Goal: Information Seeking & Learning: Learn about a topic

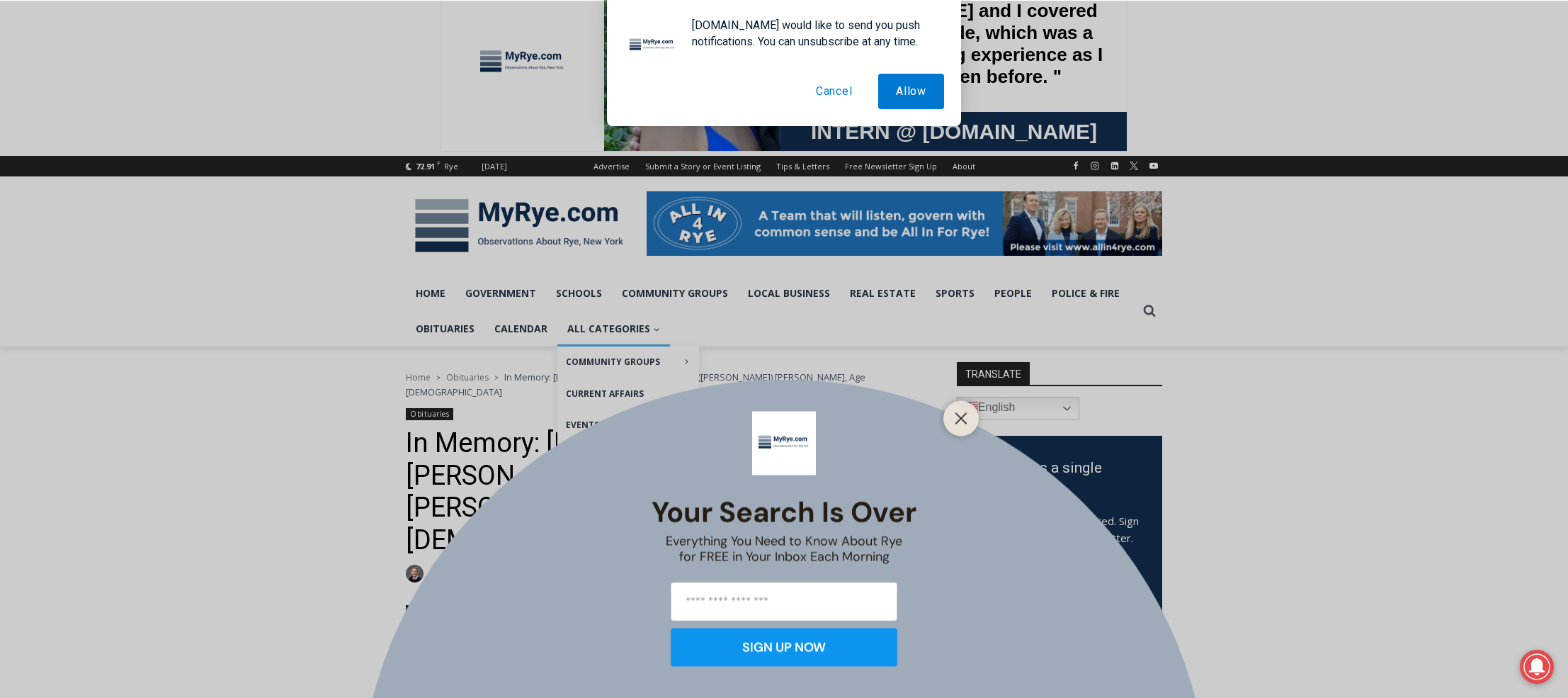
scroll to position [34, 0]
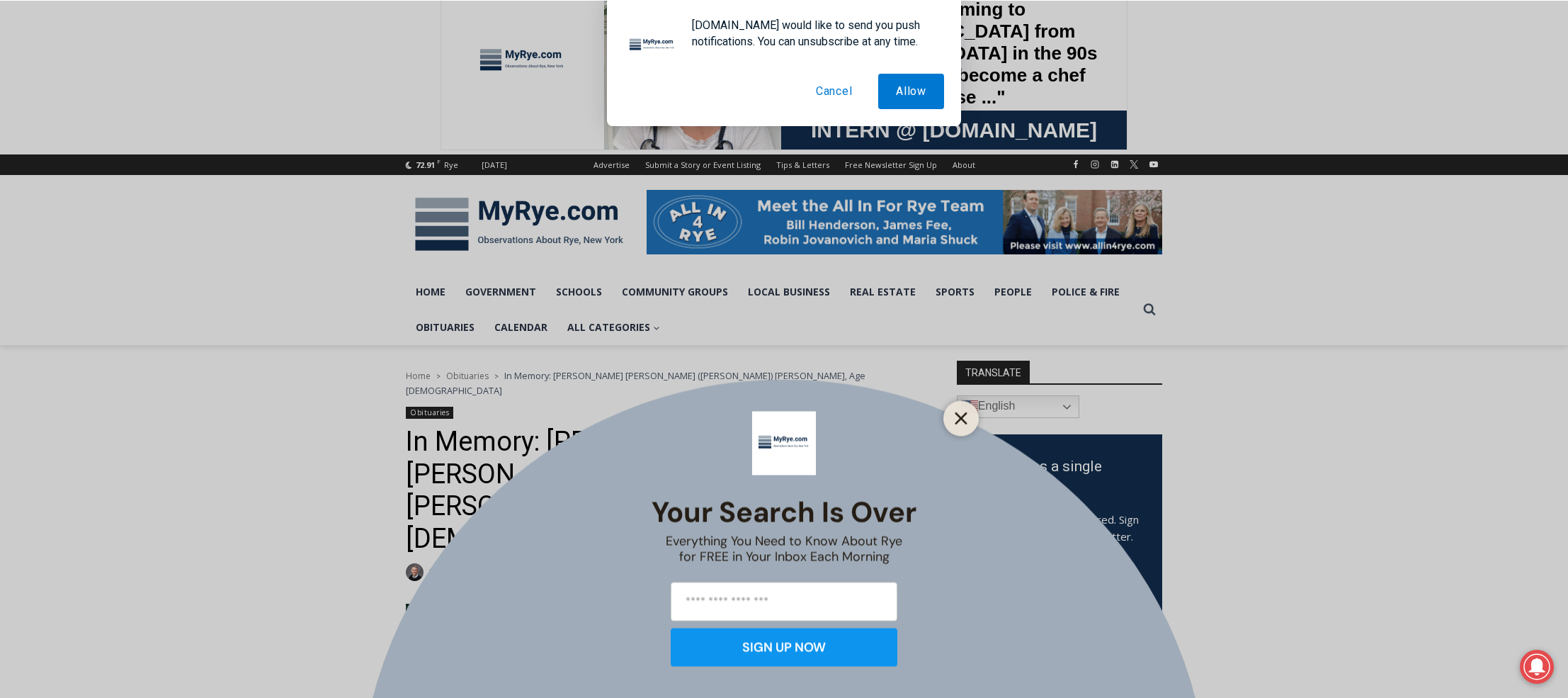
click at [960, 416] on line "Close" at bounding box center [961, 418] width 10 height 10
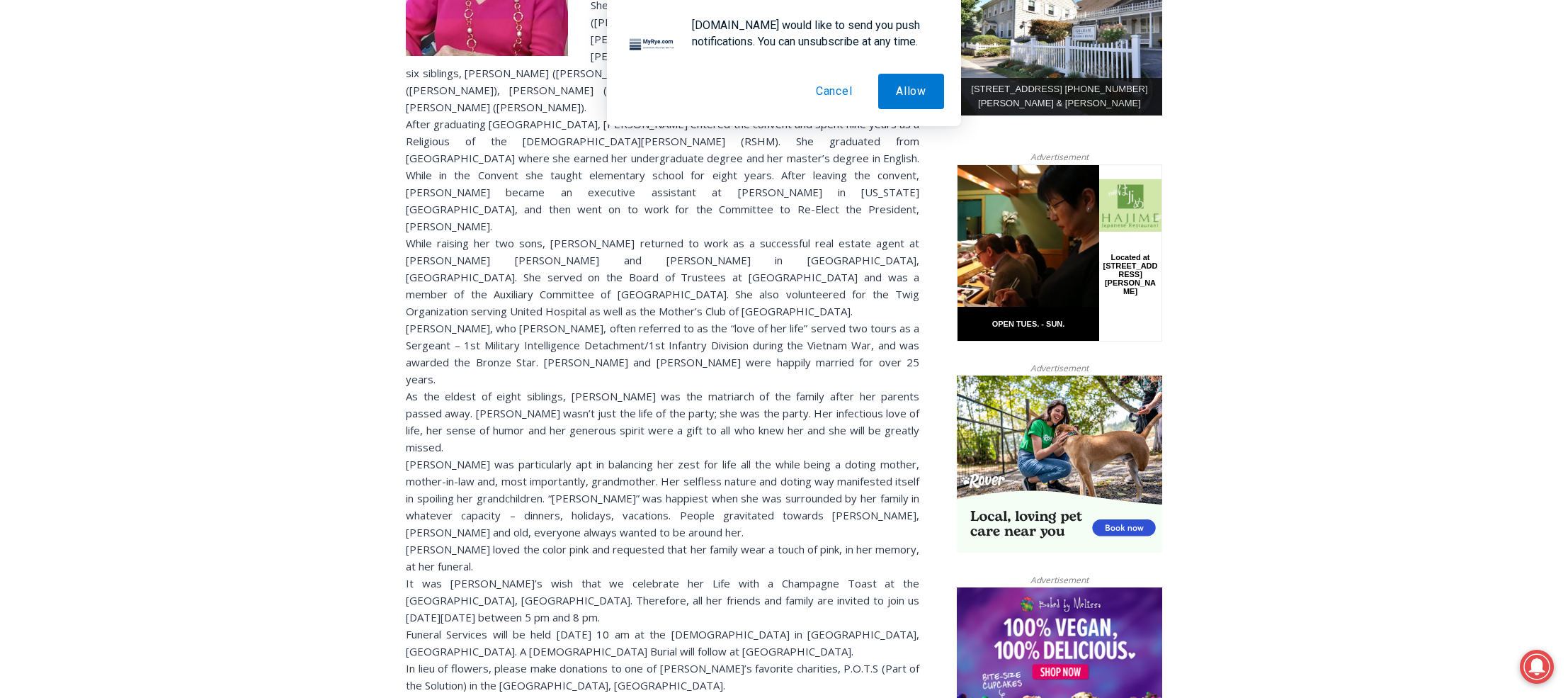
scroll to position [795, 0]
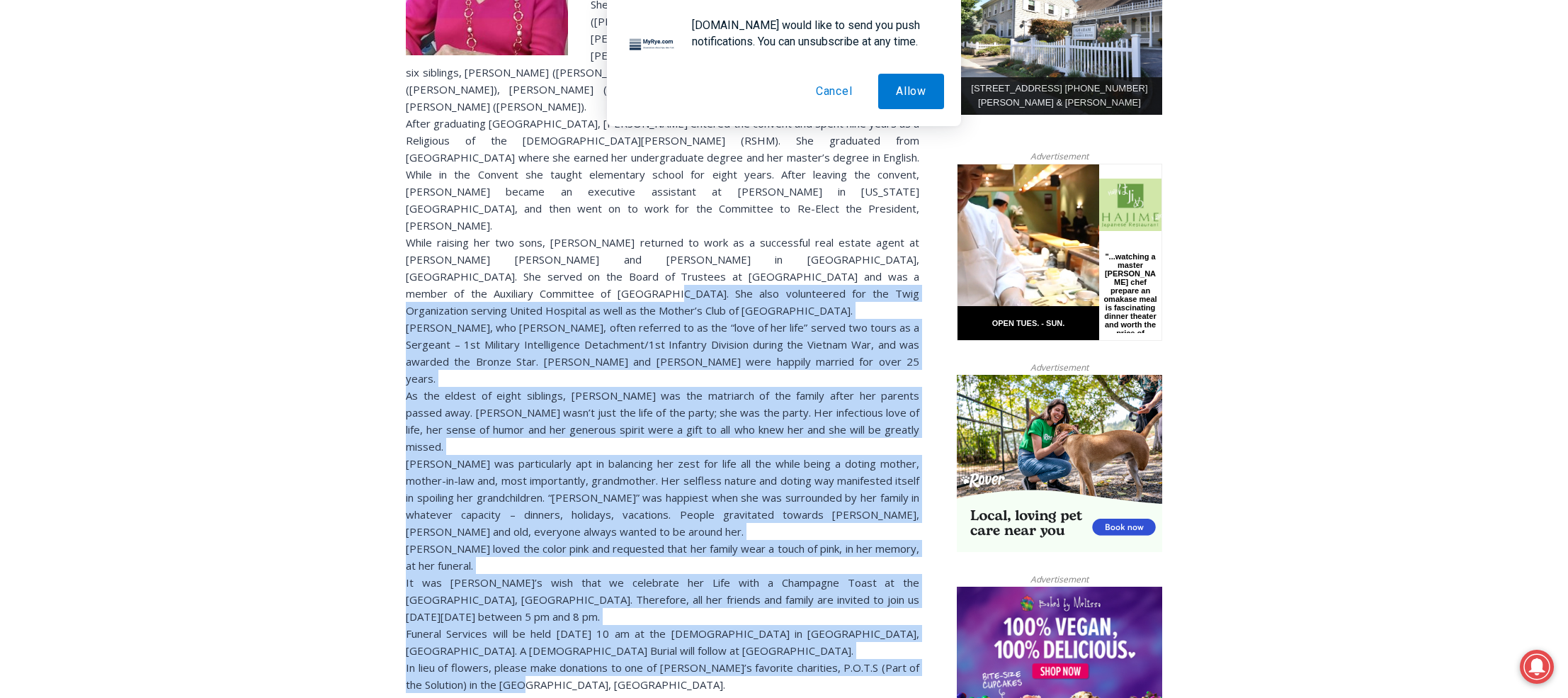
drag, startPoint x: 539, startPoint y: 469, endPoint x: 418, endPoint y: 137, distance: 353.4
click at [417, 137] on div "[PERSON_NAME] [PERSON_NAME] ([PERSON_NAME]) [PERSON_NAME], of [PERSON_NAME], [U…" at bounding box center [662, 290] width 513 height 894
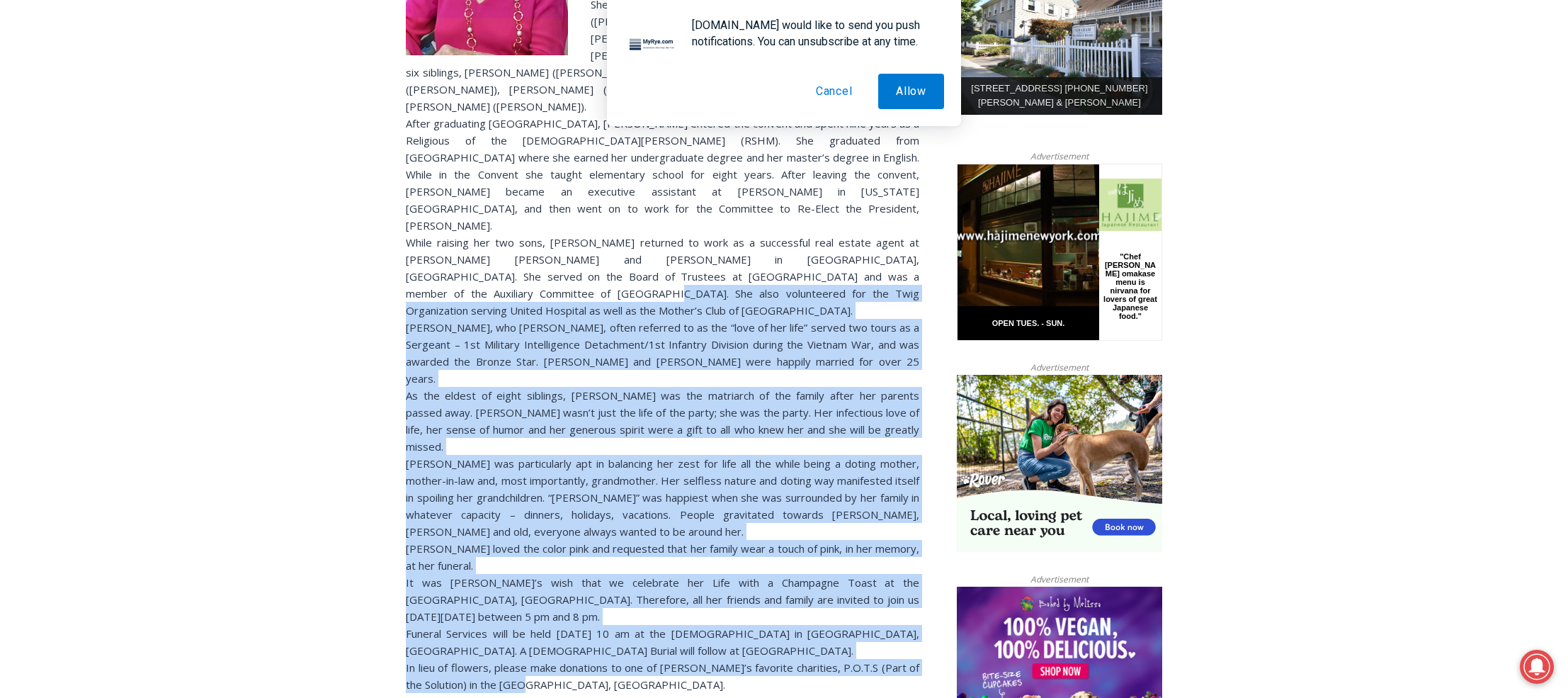
click at [847, 91] on button "Cancel" at bounding box center [834, 91] width 73 height 36
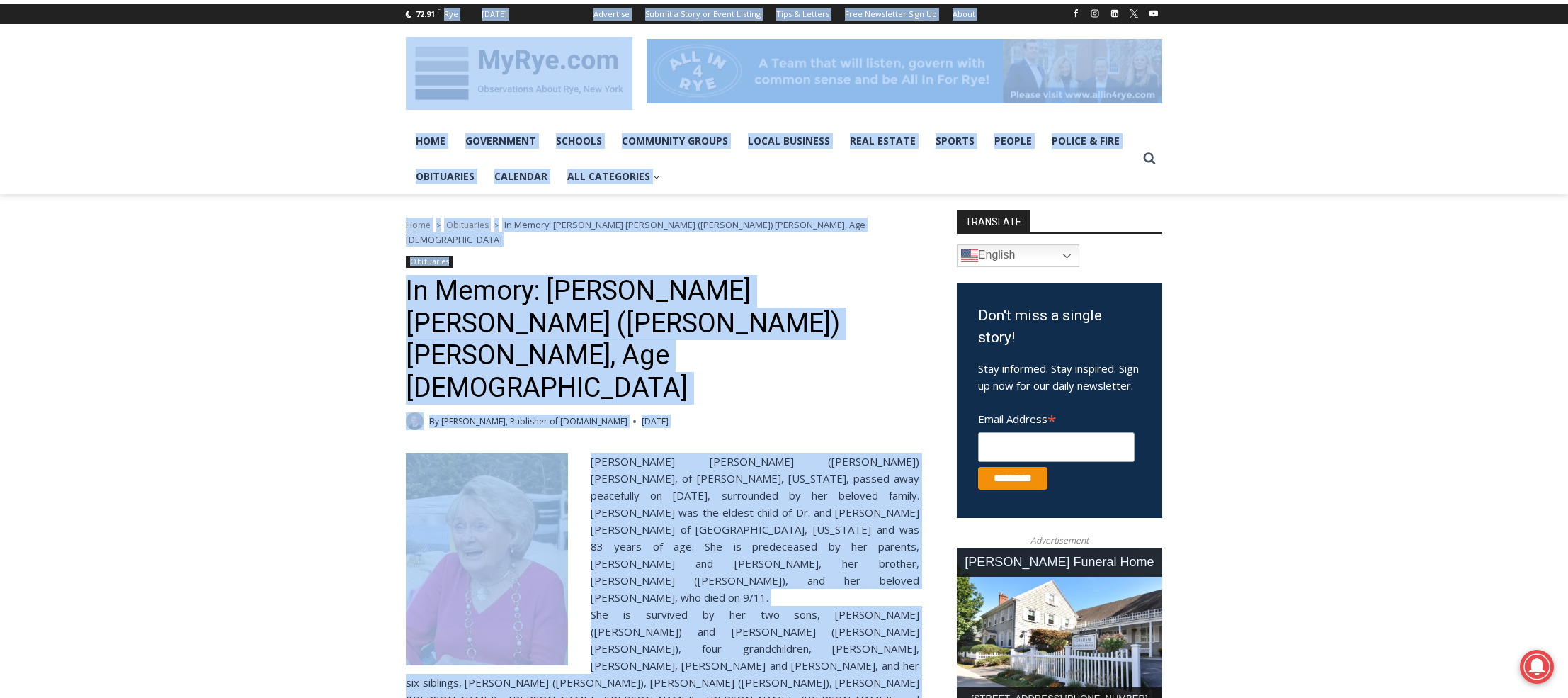
scroll to position [0, 0]
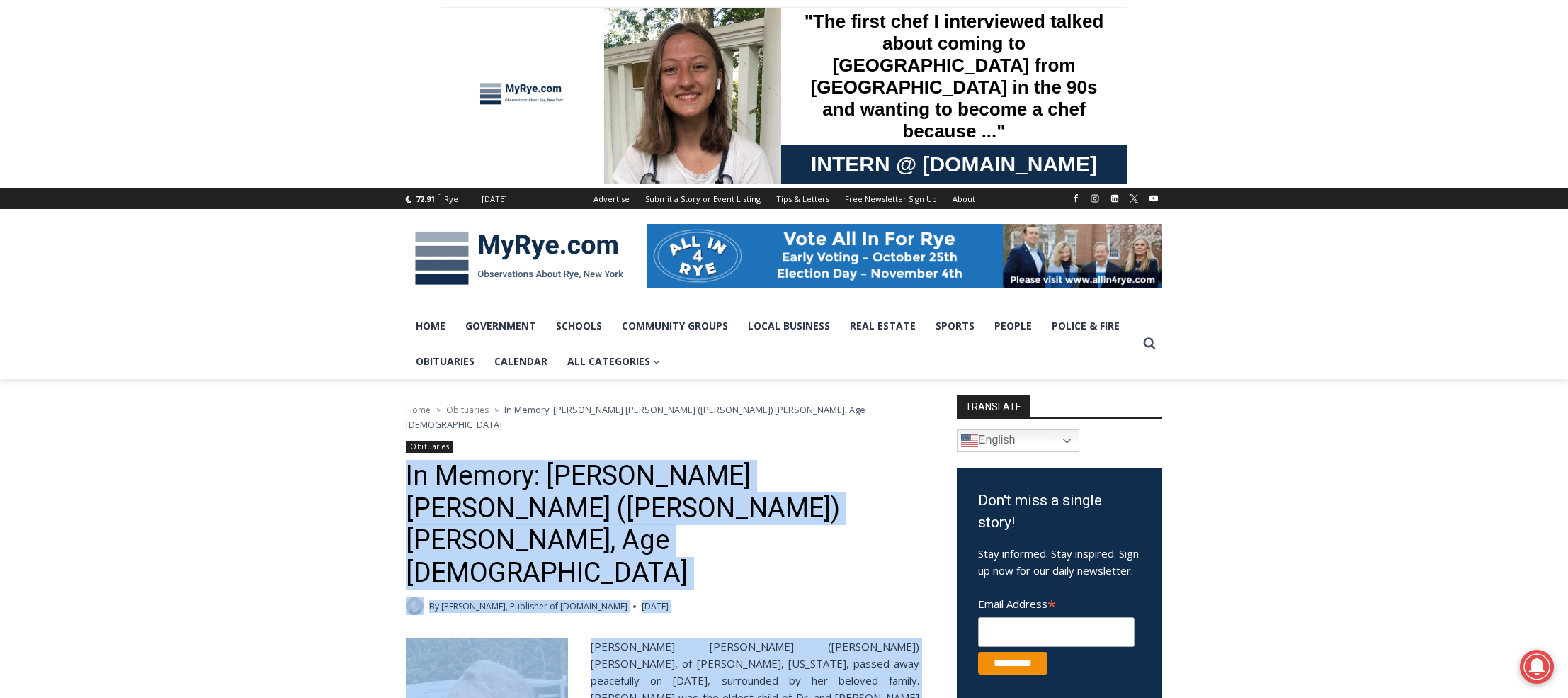
drag, startPoint x: 539, startPoint y: 467, endPoint x: 379, endPoint y: 453, distance: 160.6
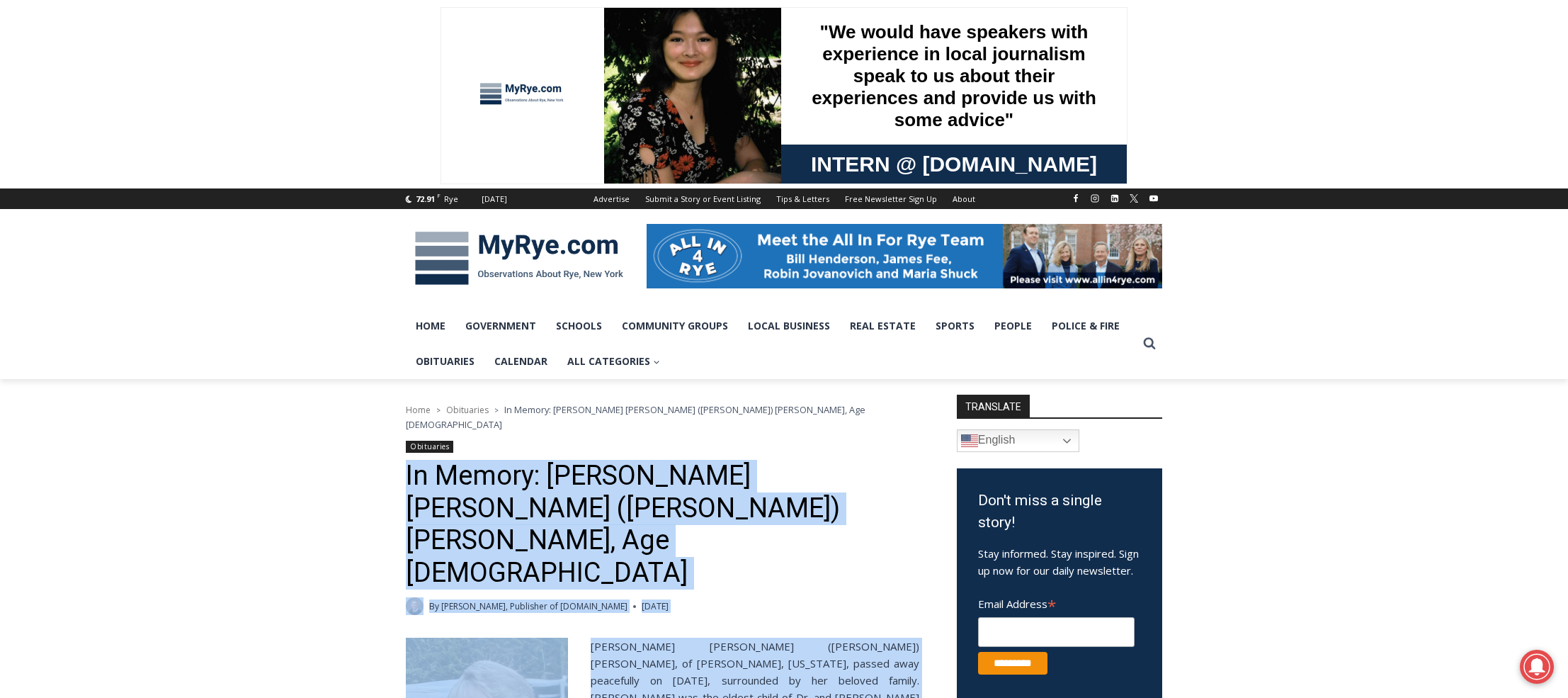
copy div "In Memory: [PERSON_NAME] [PERSON_NAME] ([PERSON_NAME]) [PERSON_NAME], Age [DEMO…"
